Goal: Task Accomplishment & Management: Use online tool/utility

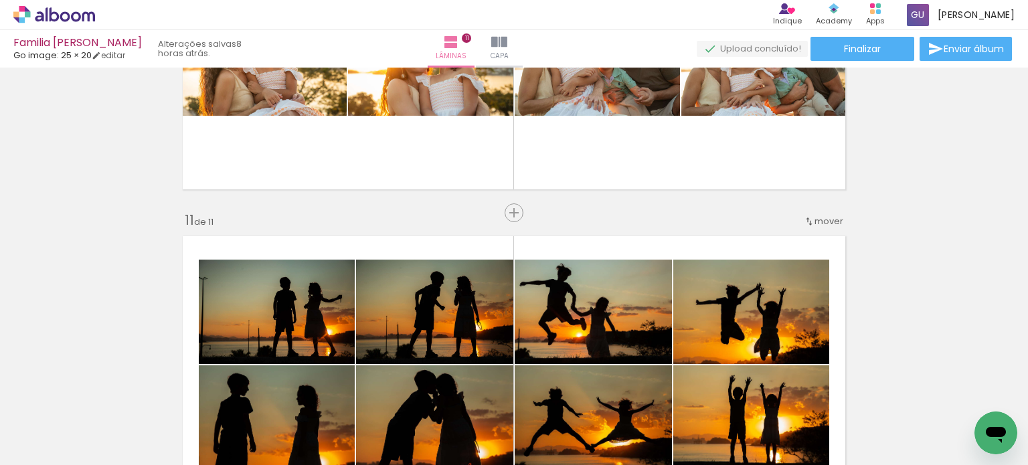
scroll to position [0, 2834]
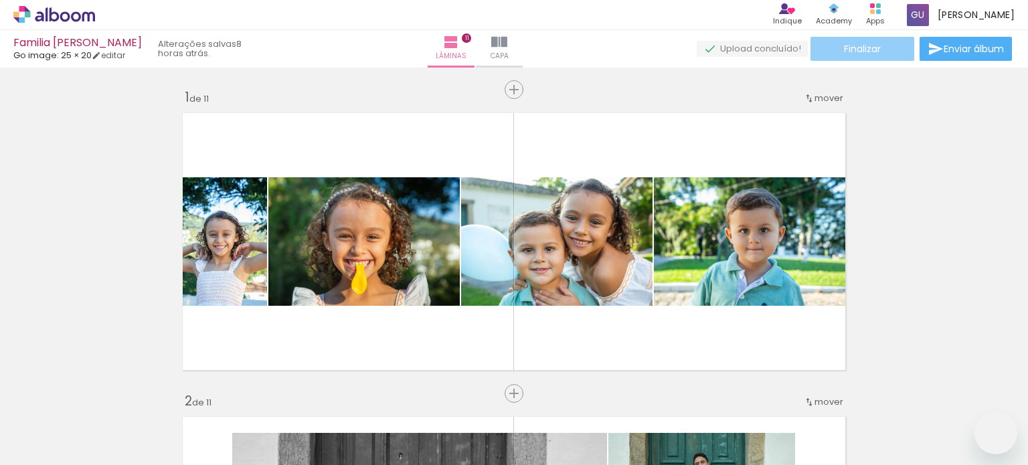
click at [883, 46] on paper-button "Finalizar" at bounding box center [863, 49] width 104 height 24
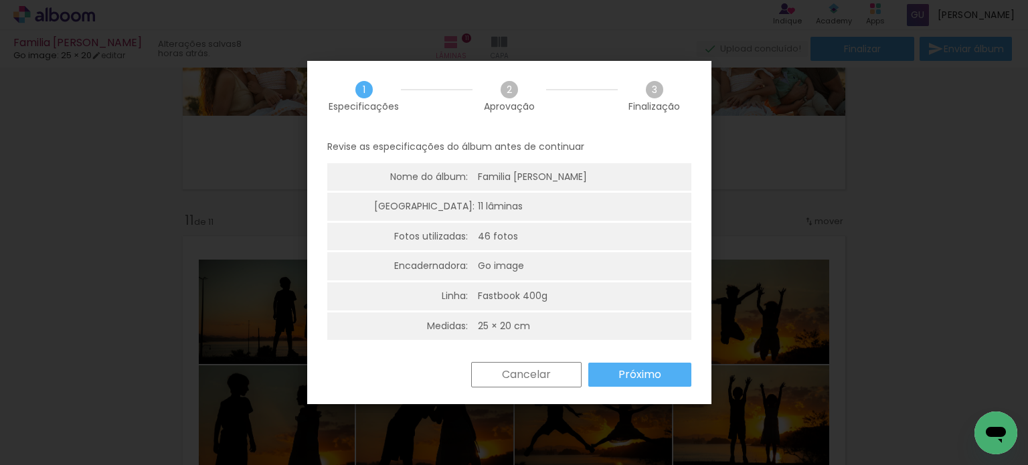
scroll to position [0, 2834]
click at [600, 381] on paper-button "Próximo" at bounding box center [640, 375] width 103 height 24
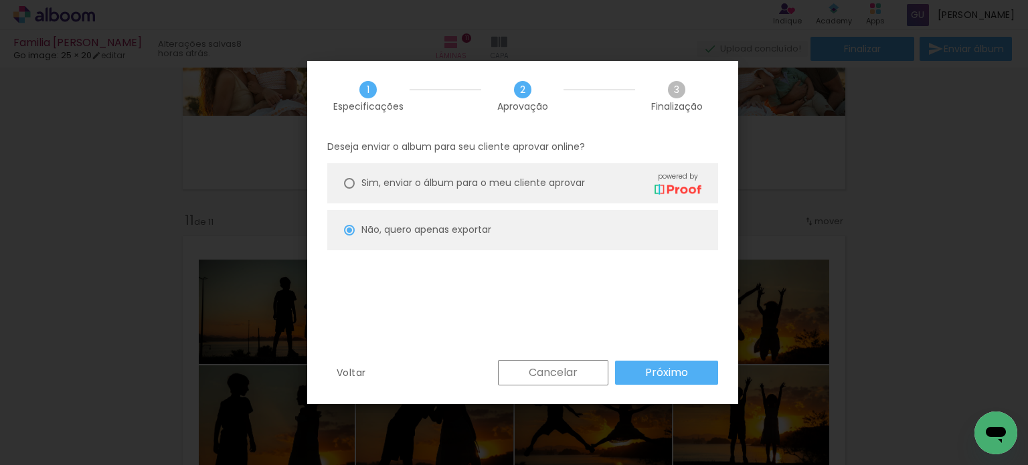
click at [0, 0] on slot "Próximo" at bounding box center [0, 0] width 0 height 0
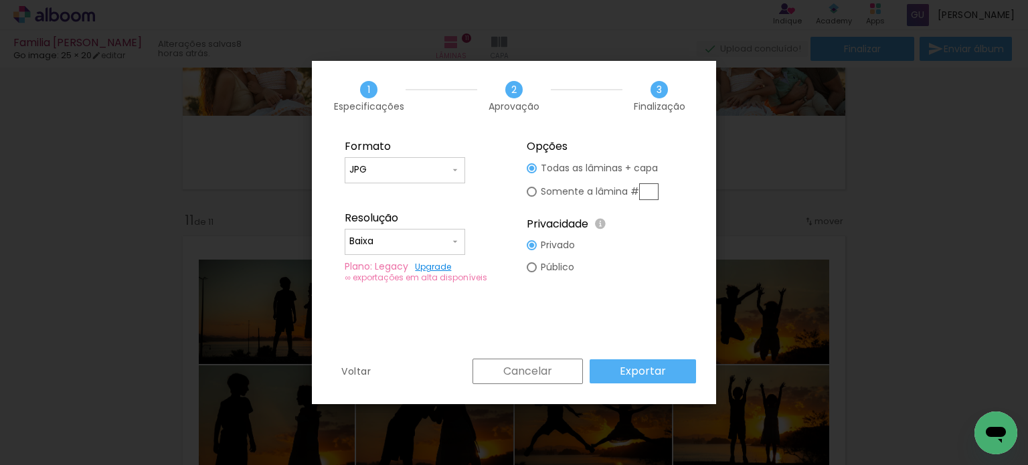
click at [441, 236] on input "Baixa" at bounding box center [400, 241] width 100 height 13
click at [437, 262] on paper-item "Baixa" at bounding box center [405, 265] width 121 height 27
click at [442, 235] on input "Baixa" at bounding box center [400, 241] width 100 height 13
click at [436, 239] on paper-item "Alta, 300 DPI" at bounding box center [405, 239] width 121 height 27
type input "Alta, 300 DPI"
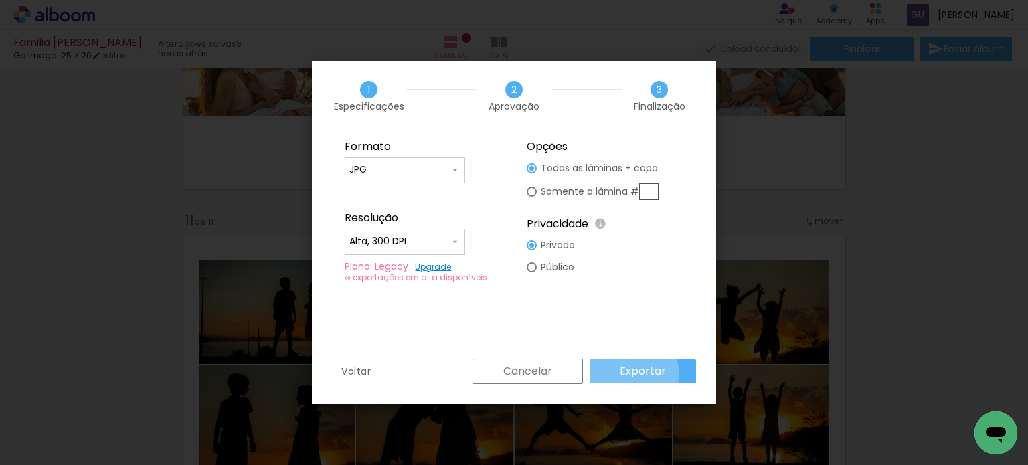
click at [0, 0] on slot "Exportar" at bounding box center [0, 0] width 0 height 0
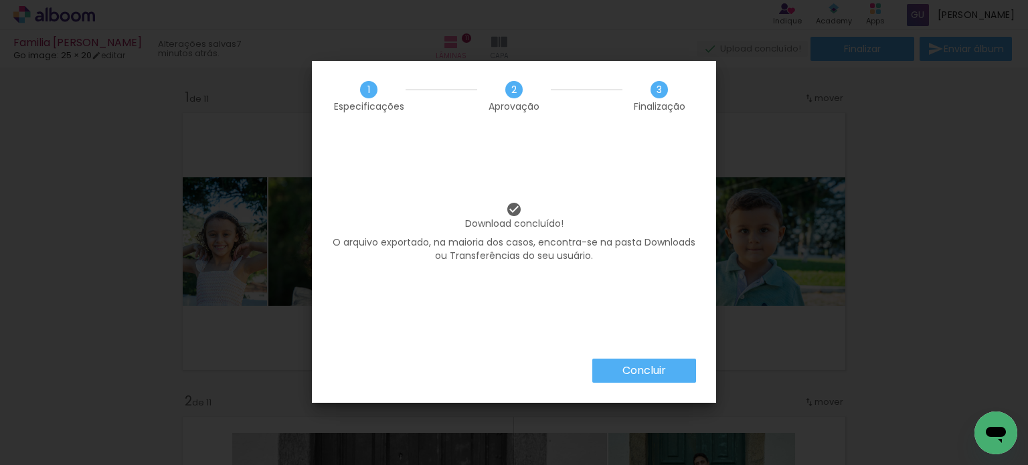
scroll to position [0, 2834]
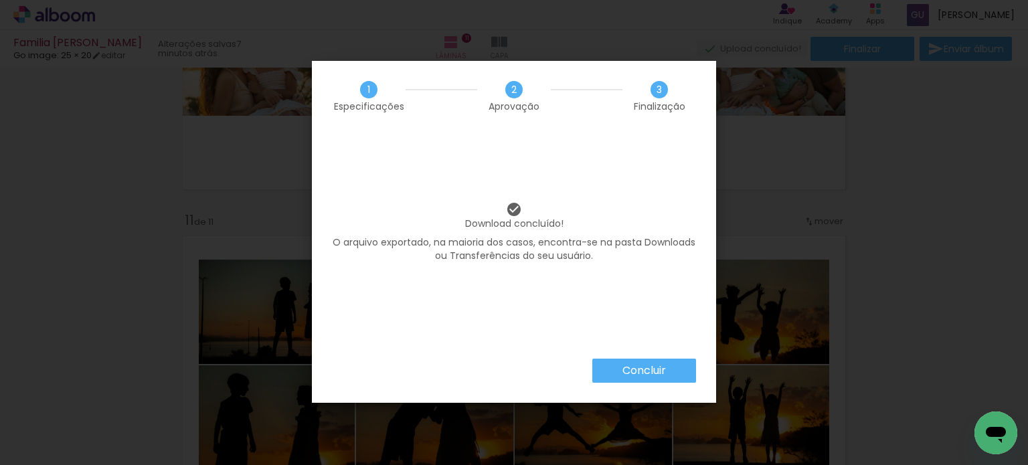
click at [0, 0] on slot "Concluir" at bounding box center [0, 0] width 0 height 0
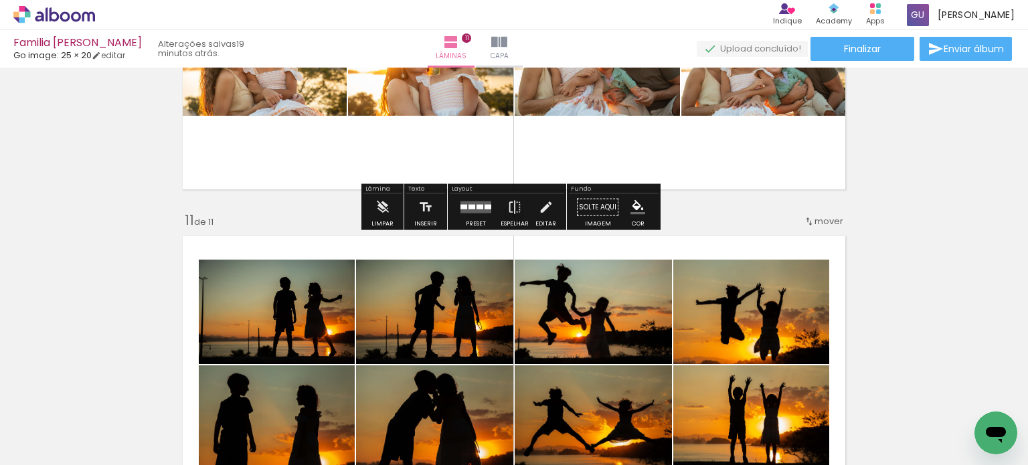
scroll to position [0, 2834]
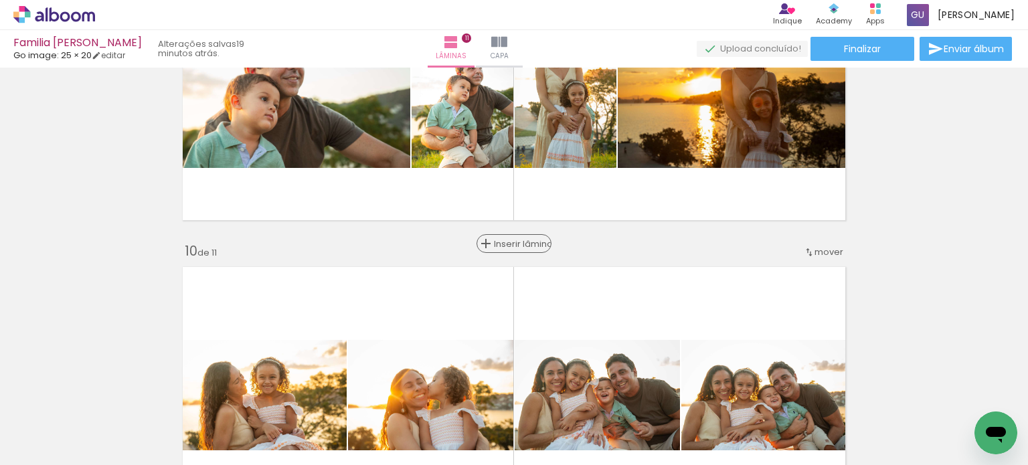
scroll to position [2247, 0]
